Goal: Task Accomplishment & Management: Use online tool/utility

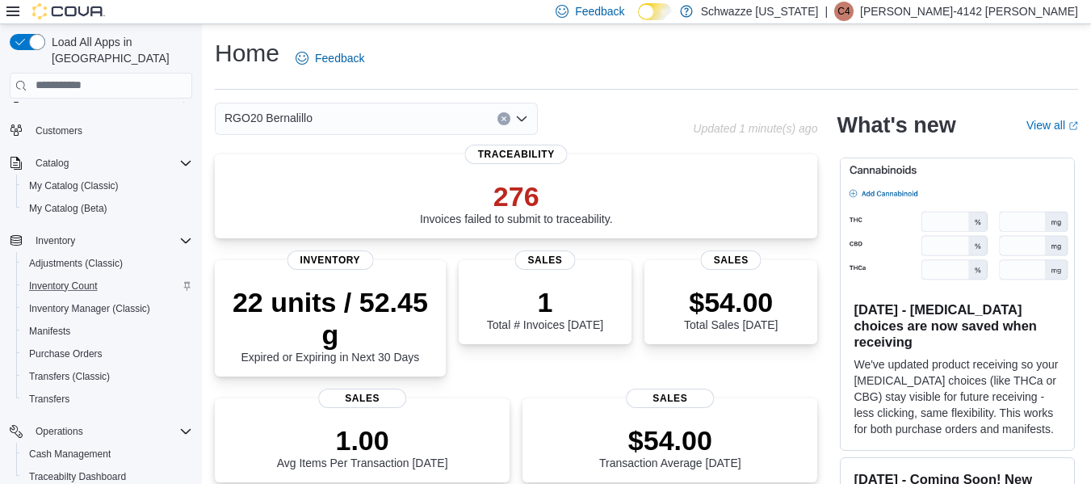
scroll to position [81, 0]
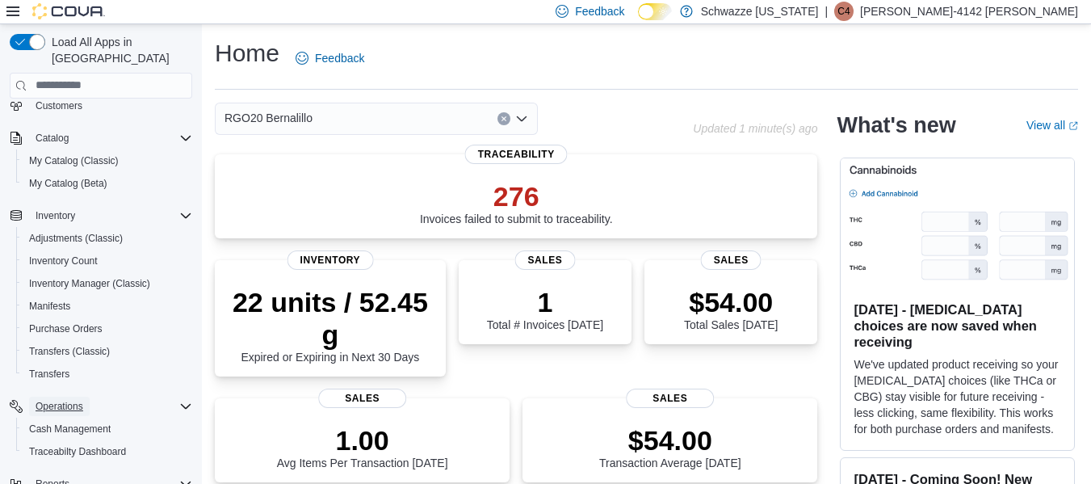
click at [71, 400] on span "Operations" at bounding box center [60, 406] width 48 height 13
click at [48, 432] on span "Reports" at bounding box center [53, 438] width 34 height 13
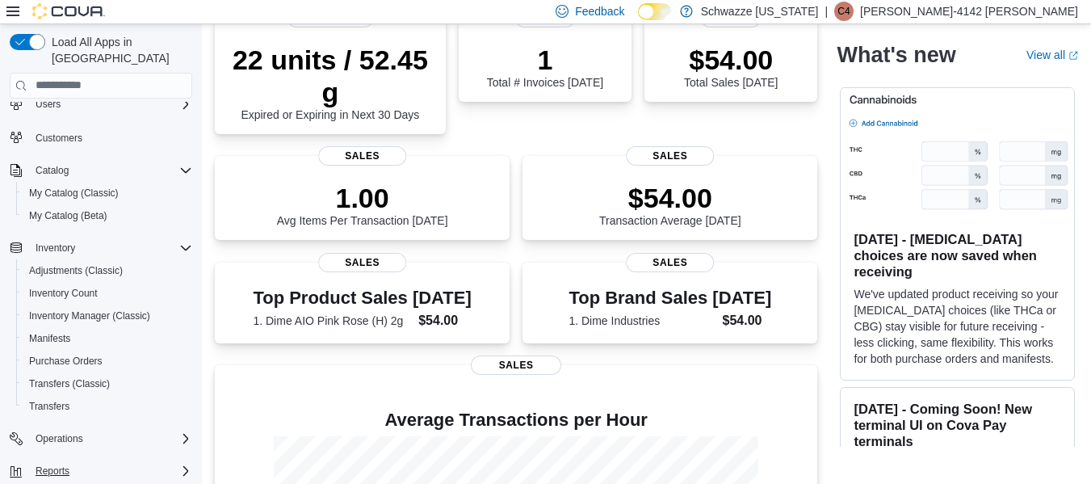
scroll to position [74, 0]
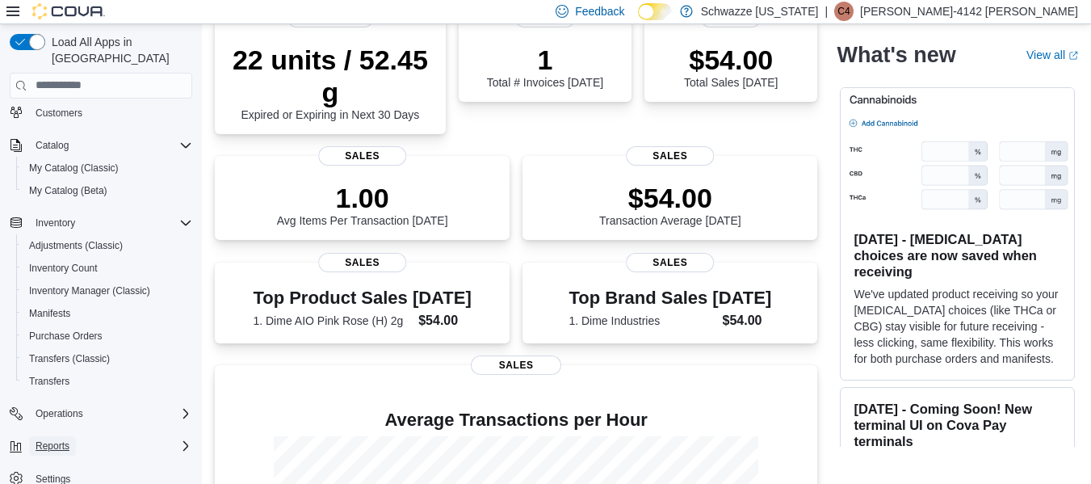
click at [66, 439] on span "Reports" at bounding box center [53, 445] width 34 height 13
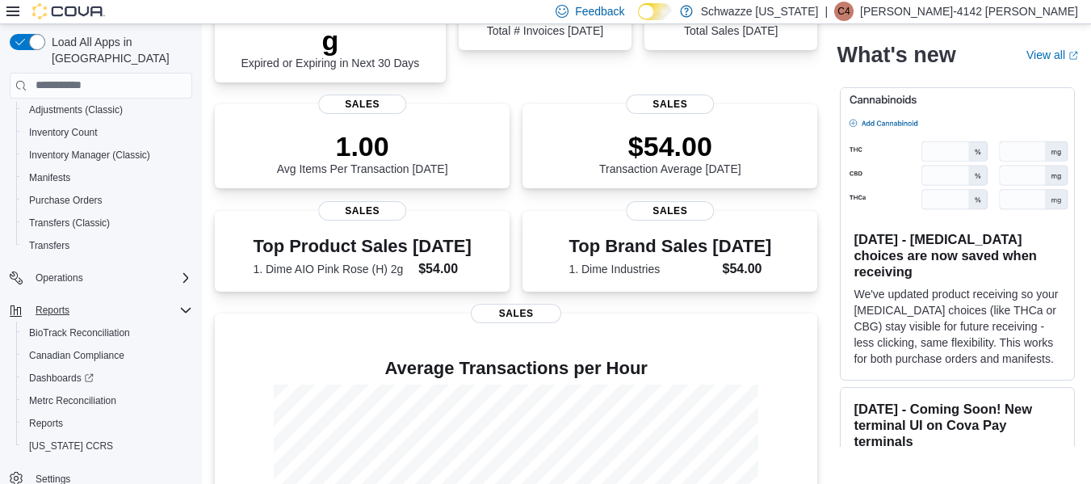
scroll to position [323, 0]
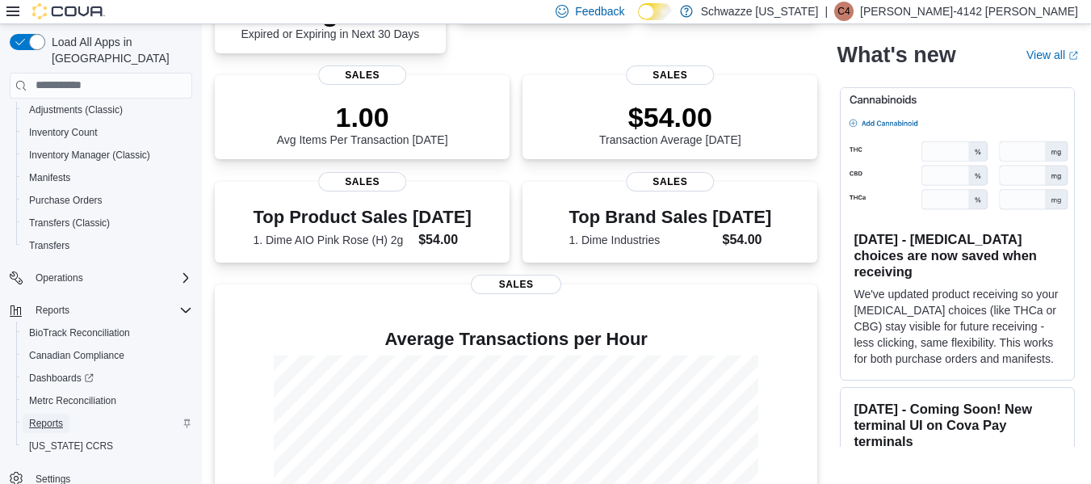
click at [36, 417] on span "Reports" at bounding box center [46, 423] width 34 height 13
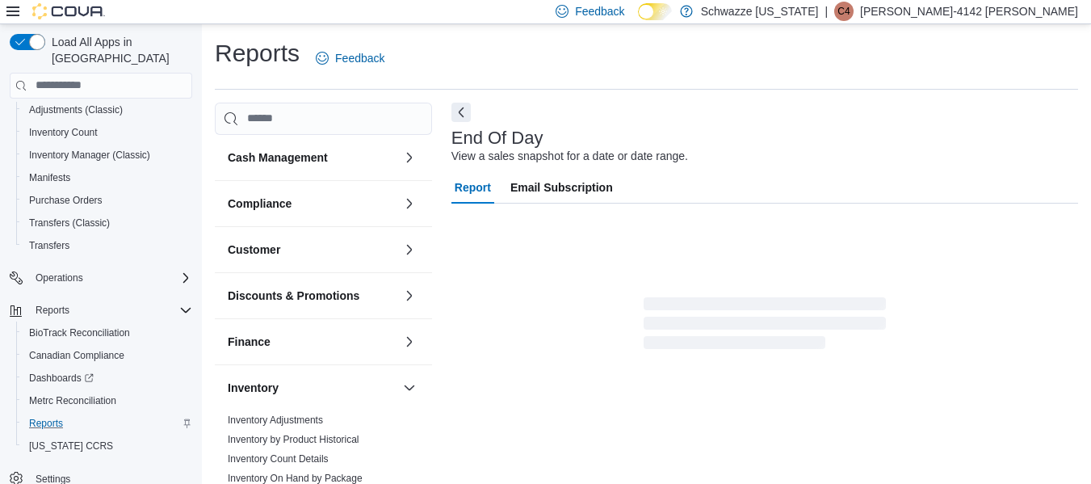
scroll to position [27, 0]
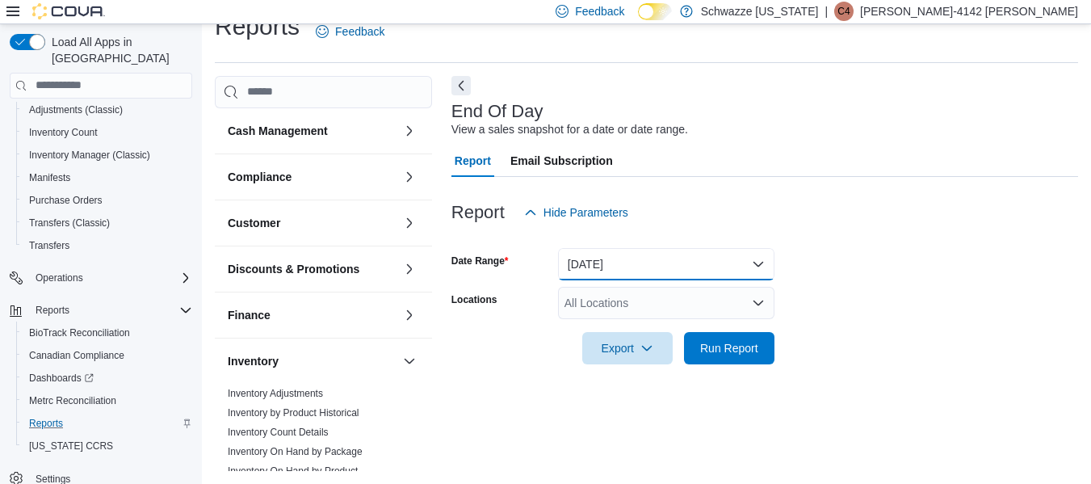
click at [737, 265] on button "[DATE]" at bounding box center [666, 264] width 216 height 32
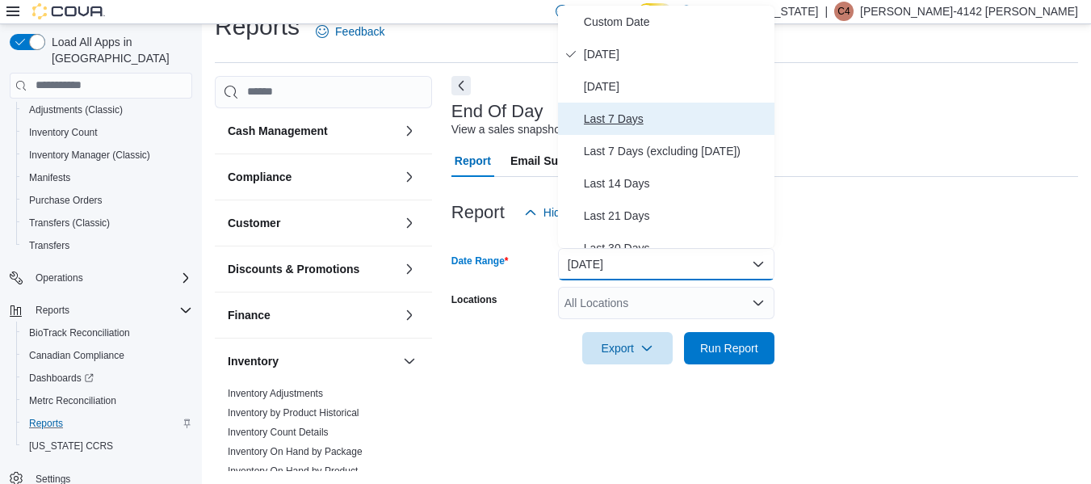
click at [623, 123] on span "Last 7 Days" at bounding box center [676, 118] width 184 height 19
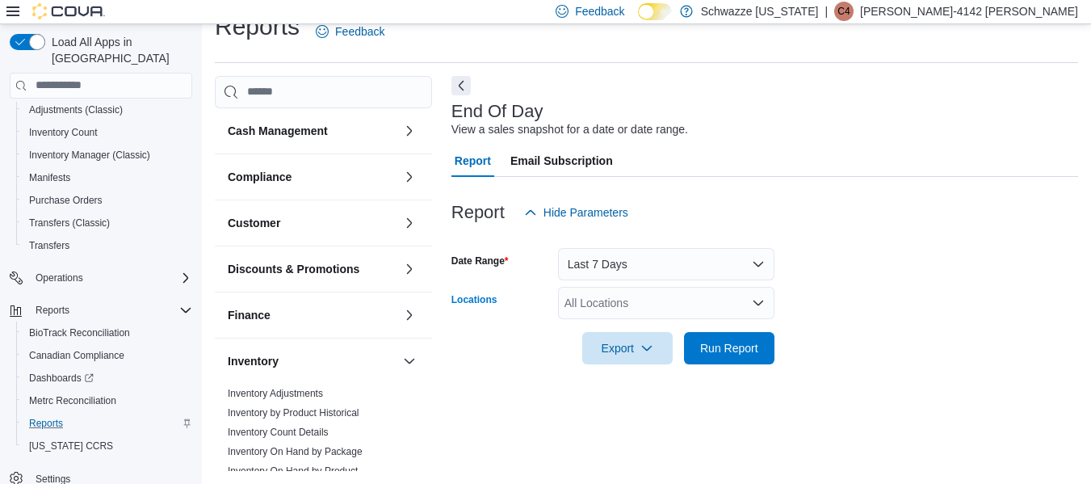
click at [611, 305] on div "All Locations" at bounding box center [666, 303] width 216 height 32
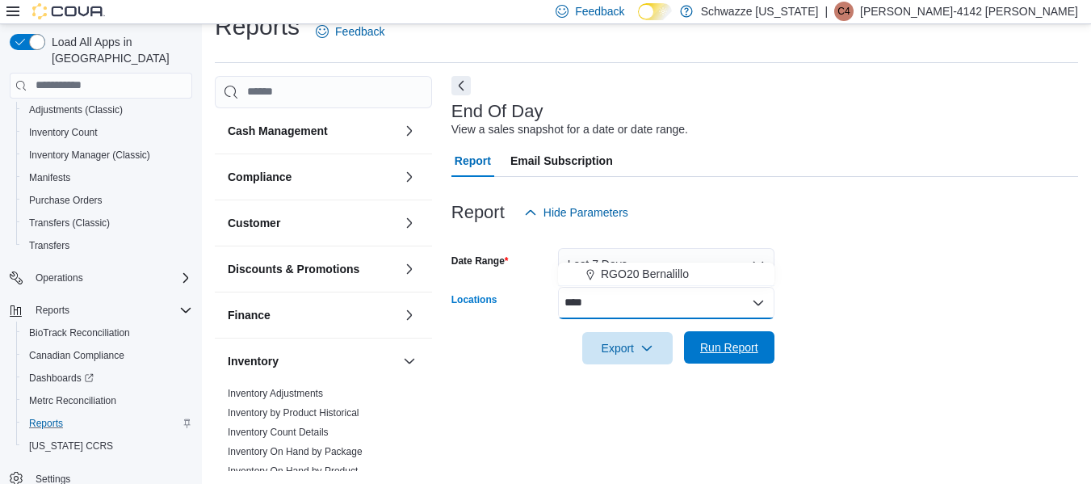
type input "****"
click at [726, 342] on span "Run Report" at bounding box center [729, 347] width 58 height 16
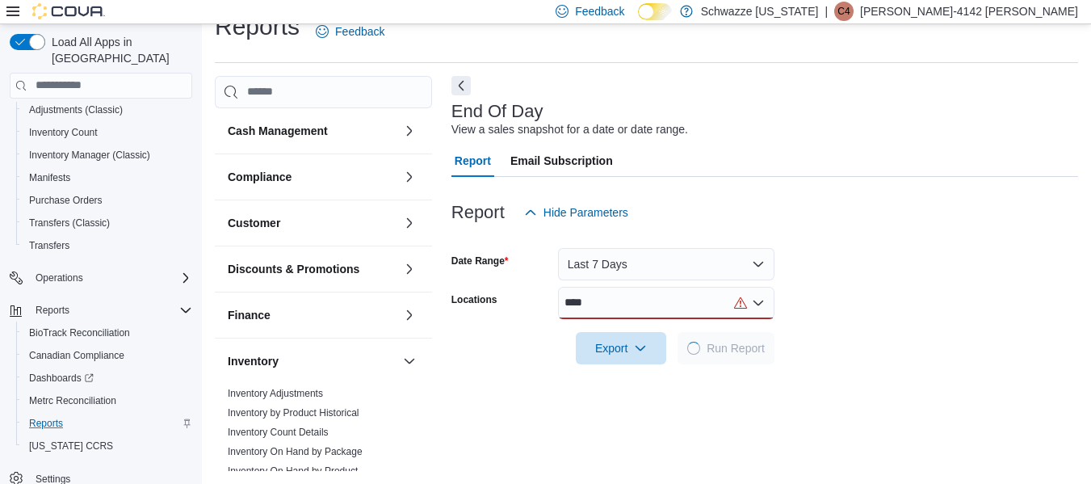
click at [662, 313] on div "****" at bounding box center [666, 303] width 216 height 32
click at [654, 331] on span "RGO20 Bernalillo" at bounding box center [645, 330] width 88 height 16
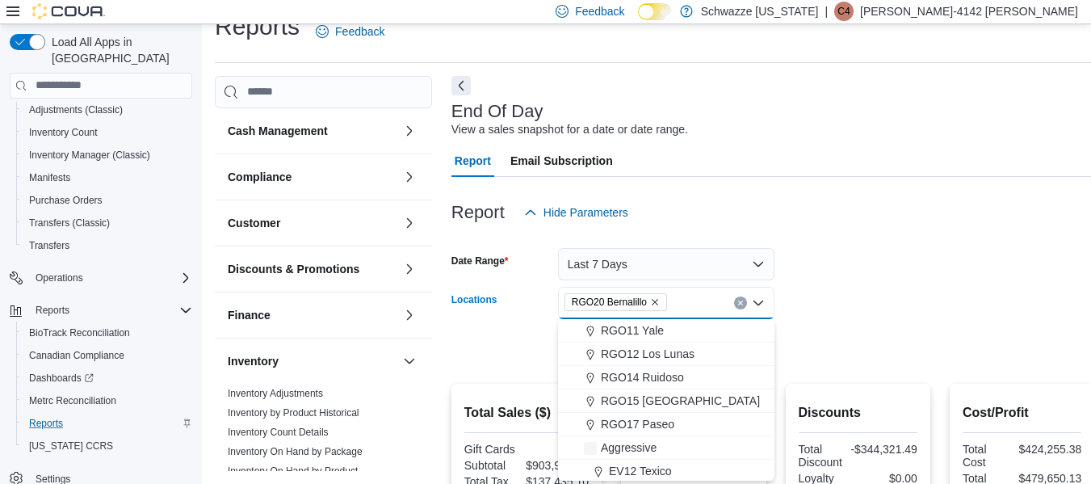
scroll to position [646, 0]
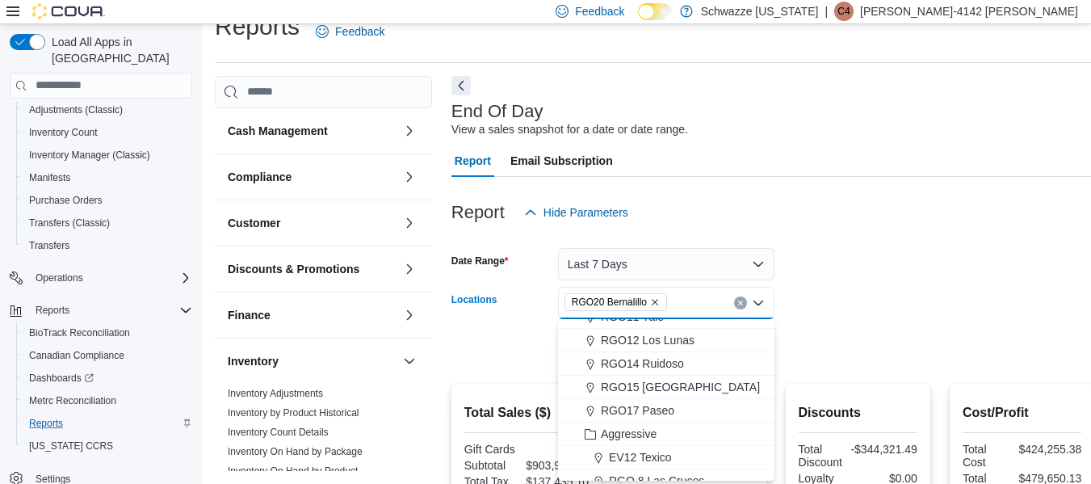
click at [931, 251] on form "Date Range Last 7 Days Locations RGO20 Bernalillo Combo box. Selected. RGO20 Be…" at bounding box center [774, 297] width 644 height 136
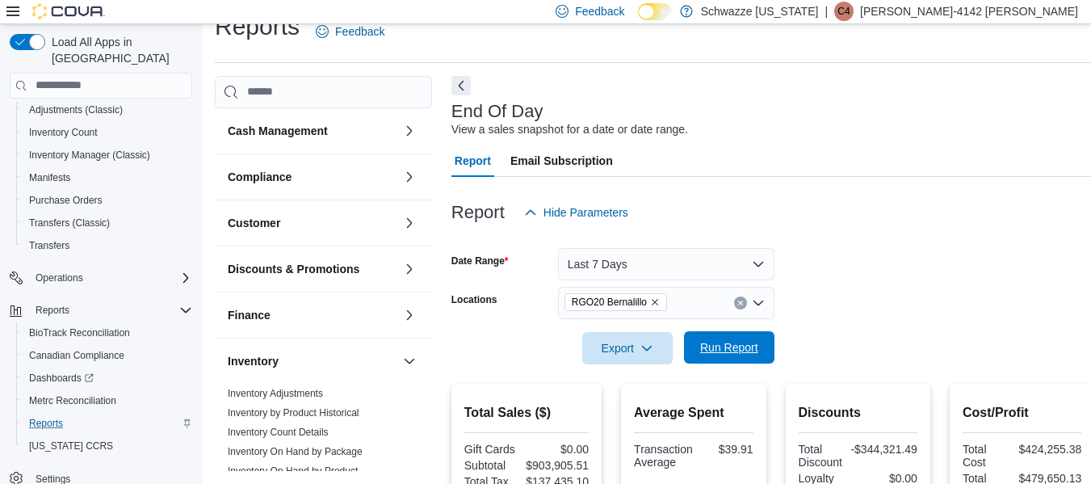
click at [757, 348] on span "Run Report" at bounding box center [729, 347] width 58 height 16
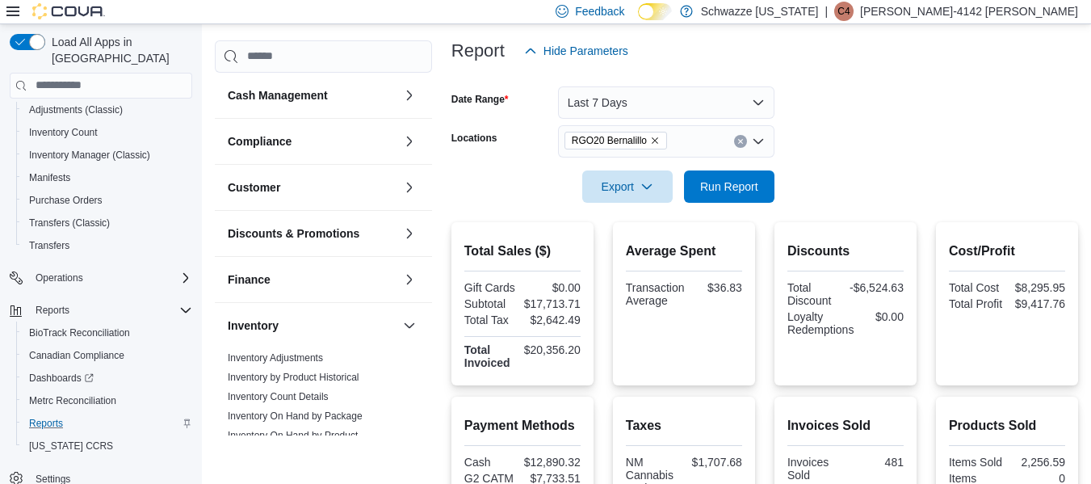
scroll to position [269, 0]
